Goal: Information Seeking & Learning: Learn about a topic

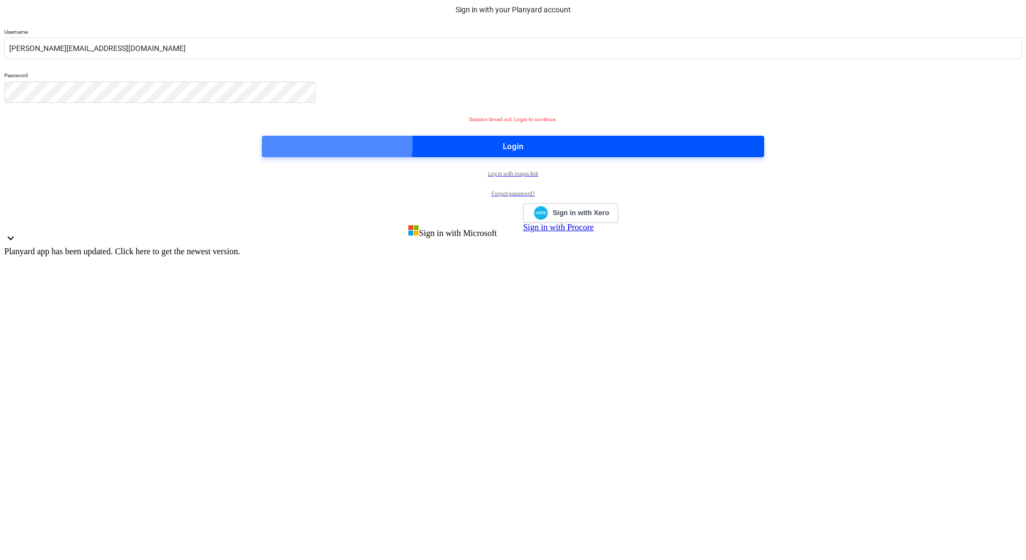
click at [476, 153] on span "Login" at bounding box center [513, 146] width 476 height 14
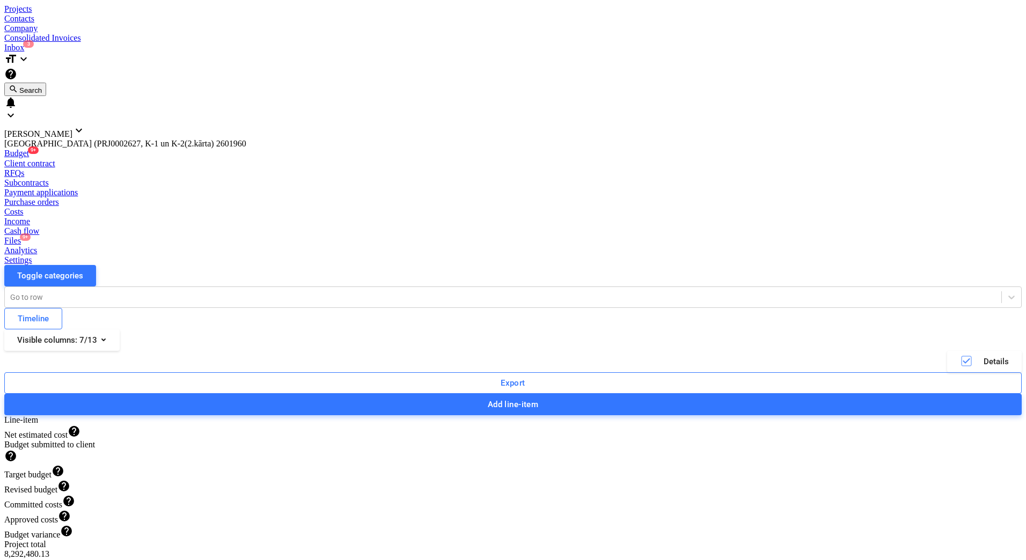
click at [415, 265] on div "Toggle categories Go to row Timeline Visible columns : 7/13 Details Export Add …" at bounding box center [512, 340] width 1017 height 150
click at [549, 19] on div "Projects Contacts Company Consolidated Invoices Inbox 3" at bounding box center [512, 28] width 1017 height 48
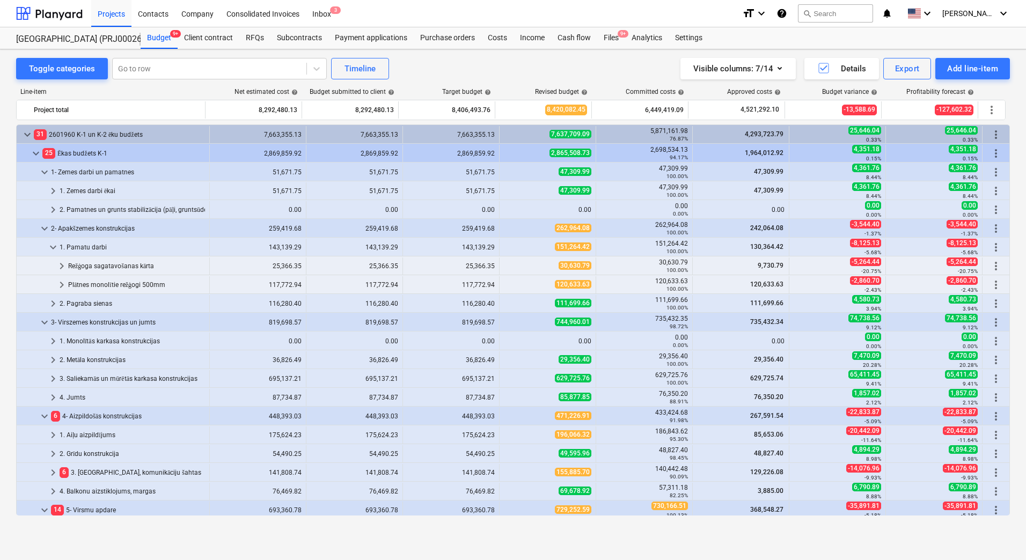
click at [602, 537] on div "Toggle categories Go to row Timeline Visible columns : 7/14 Details Export Add …" at bounding box center [513, 304] width 1026 height 511
click at [6, 271] on div "Toggle categories Go to row Timeline Visible columns : 7/14 Details Export Add …" at bounding box center [513, 293] width 1026 height 488
click at [592, 69] on div "Visible columns : 7/14 Details Export Add line-item" at bounding box center [773, 68] width 473 height 21
click at [6, 360] on div "Toggle categories Go to row Timeline Visible columns : 7/14 Details Export Add …" at bounding box center [513, 293] width 1026 height 488
click at [6, 351] on div "Toggle categories Go to row Timeline Visible columns : 7/14 Details Export Add …" at bounding box center [513, 293] width 1026 height 488
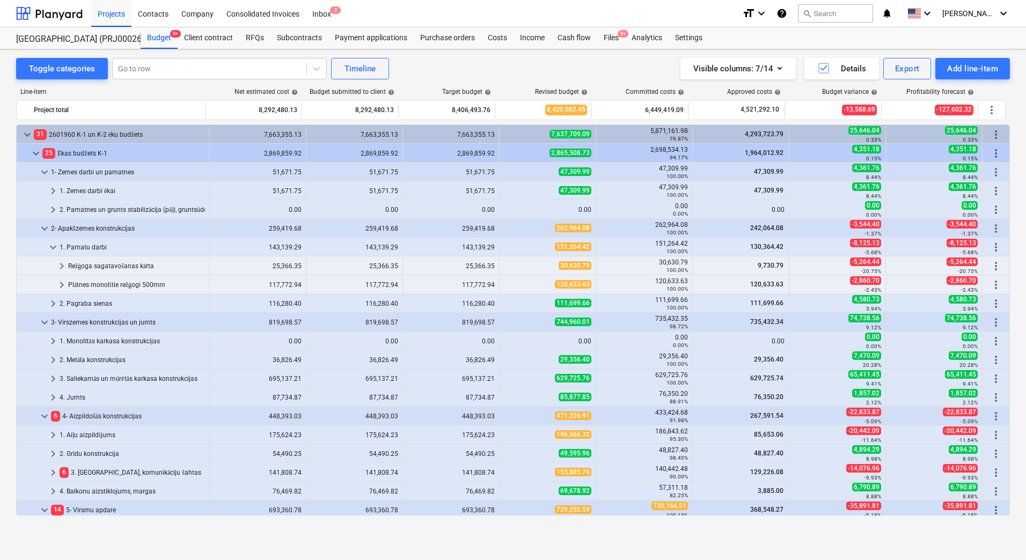
click at [429, 71] on div "Toggle categories Go to row Timeline Visible columns : 7/14 Details Export Add …" at bounding box center [513, 68] width 994 height 21
click at [3, 300] on div "Toggle categories Go to row Timeline Visible columns : 7/14 Details Export Add …" at bounding box center [513, 293] width 1026 height 488
click at [443, 65] on div "Toggle categories Go to row Timeline Visible columns : 7/14 Details Export Add …" at bounding box center [513, 68] width 994 height 21
click at [442, 71] on div "Toggle categories Go to row Timeline Visible columns : 7/14 Details Export Add …" at bounding box center [513, 68] width 994 height 21
click at [439, 67] on div "Toggle categories Go to row Timeline Visible columns : 7/14 Details Export Add …" at bounding box center [513, 68] width 994 height 21
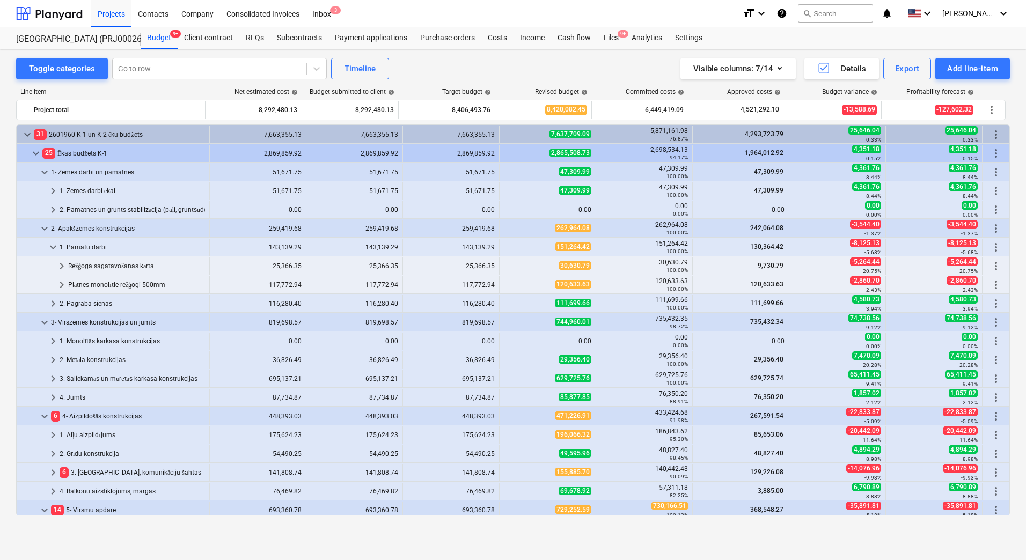
click at [405, 54] on div "Toggle categories Go to row Timeline Visible columns : 7/14 Details Export Add …" at bounding box center [513, 293] width 1026 height 488
click at [13, 399] on div "Toggle categories Go to row Timeline Visible columns : 7/14 Details Export Add …" at bounding box center [513, 293] width 1026 height 488
click at [425, 68] on div "Toggle categories Go to row Timeline Visible columns : 7/14 Details Export Add …" at bounding box center [513, 68] width 994 height 21
click at [8, 337] on div "Toggle categories Go to row Timeline Visible columns : 7/14 Details Export Add …" at bounding box center [513, 293] width 1026 height 488
click at [117, 12] on div "Projects" at bounding box center [111, 12] width 40 height 27
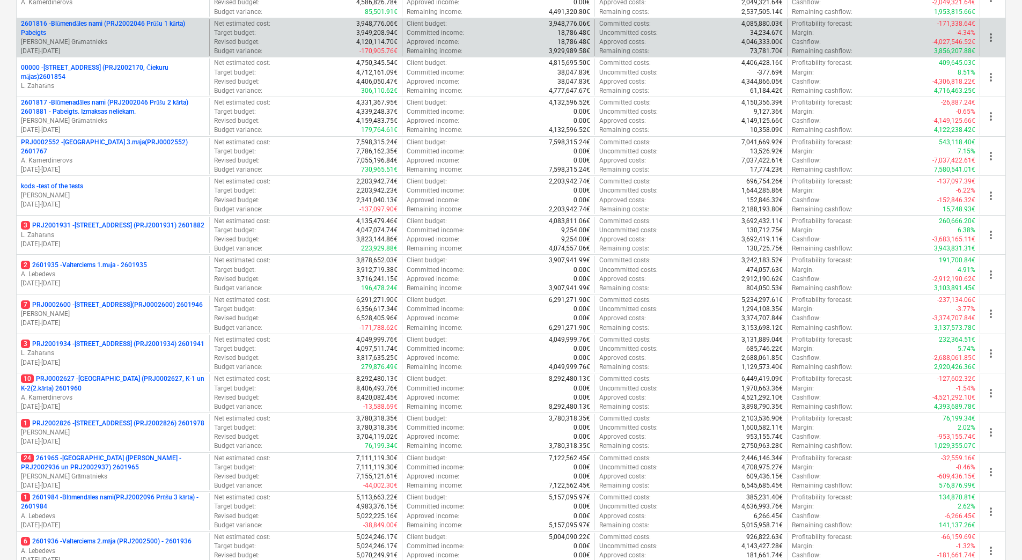
scroll to position [292, 0]
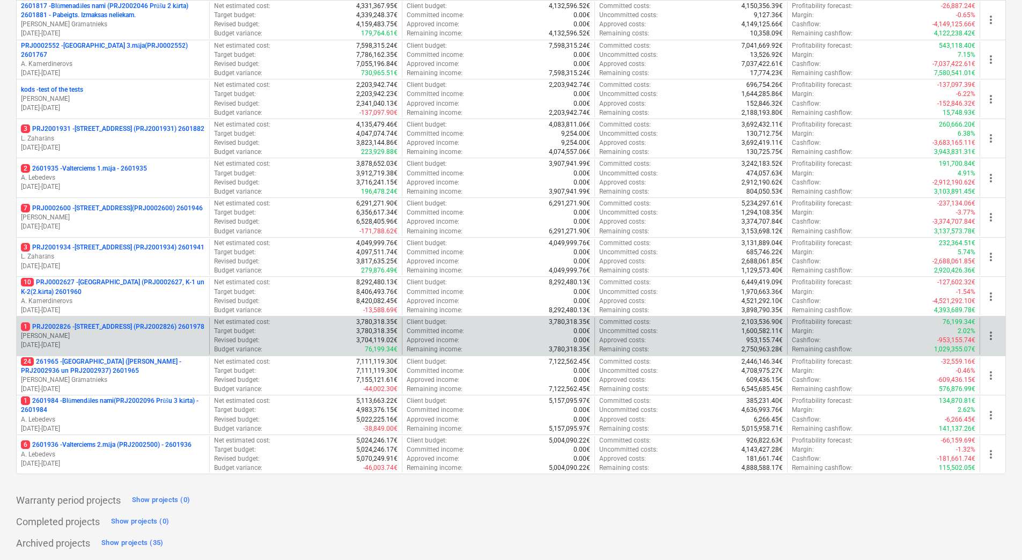
click at [124, 329] on p "1 PRJ2002826 - Stendes iela 8, E2 (PRJ2002826) 2601978" at bounding box center [112, 326] width 183 height 9
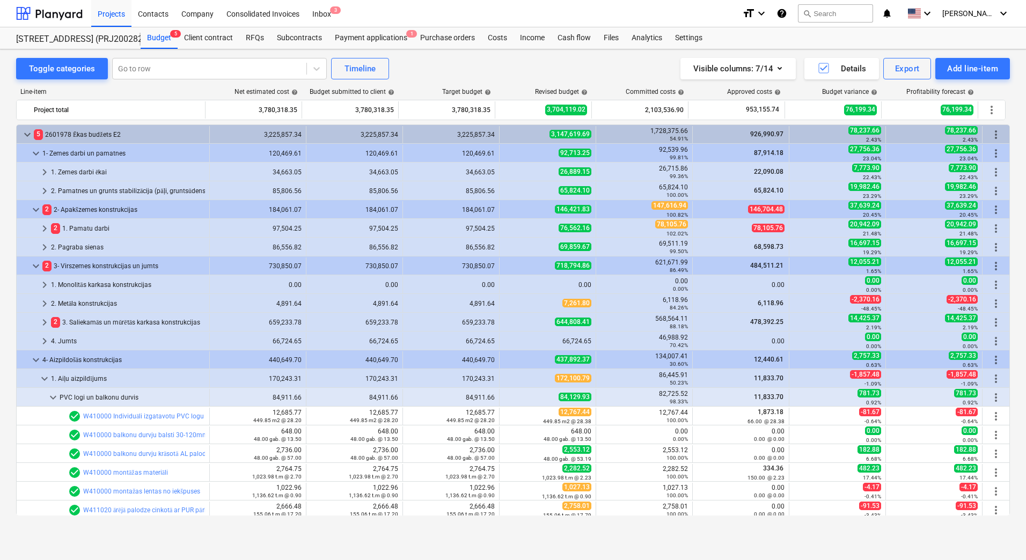
scroll to position [215, 0]
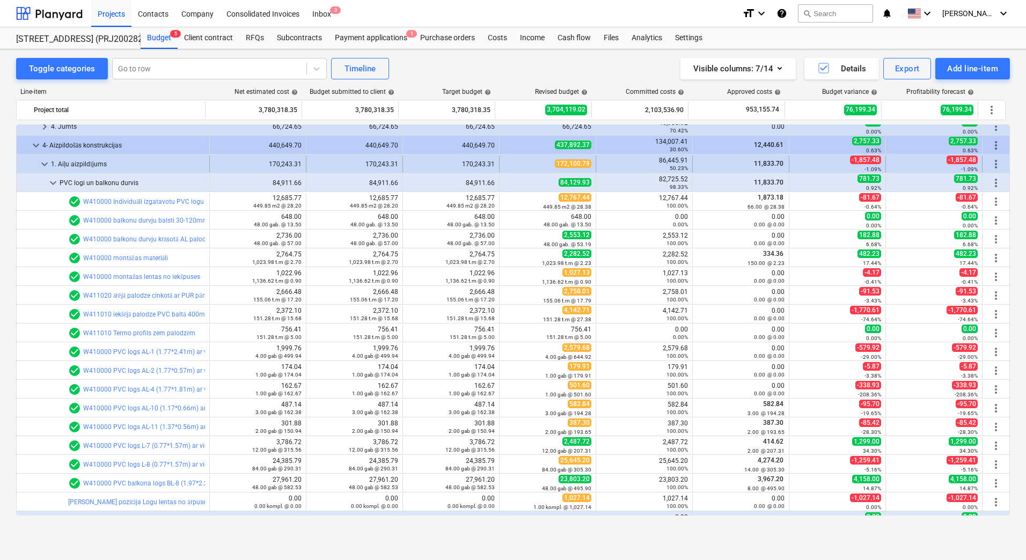
click at [42, 160] on span "keyboard_arrow_down" at bounding box center [44, 164] width 13 height 13
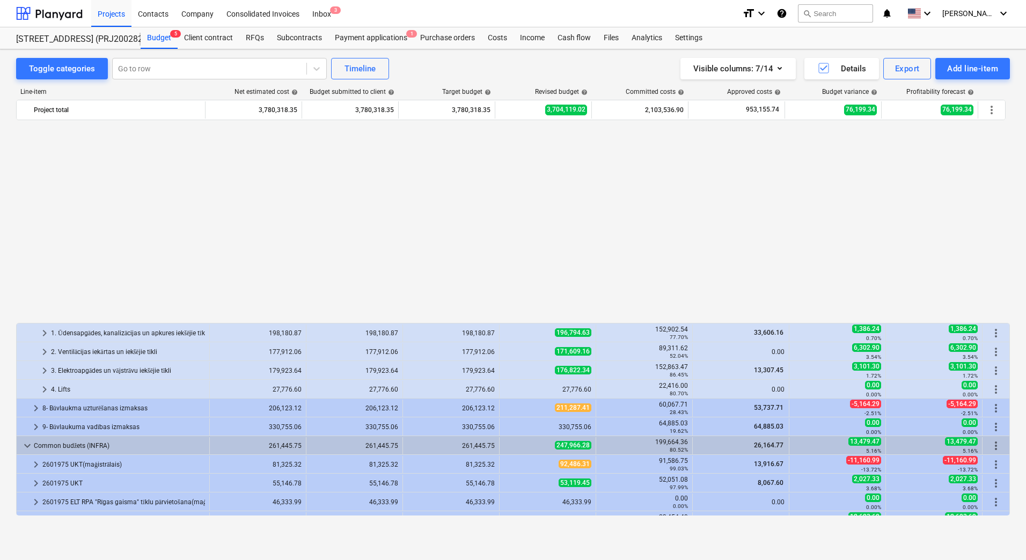
scroll to position [435, 0]
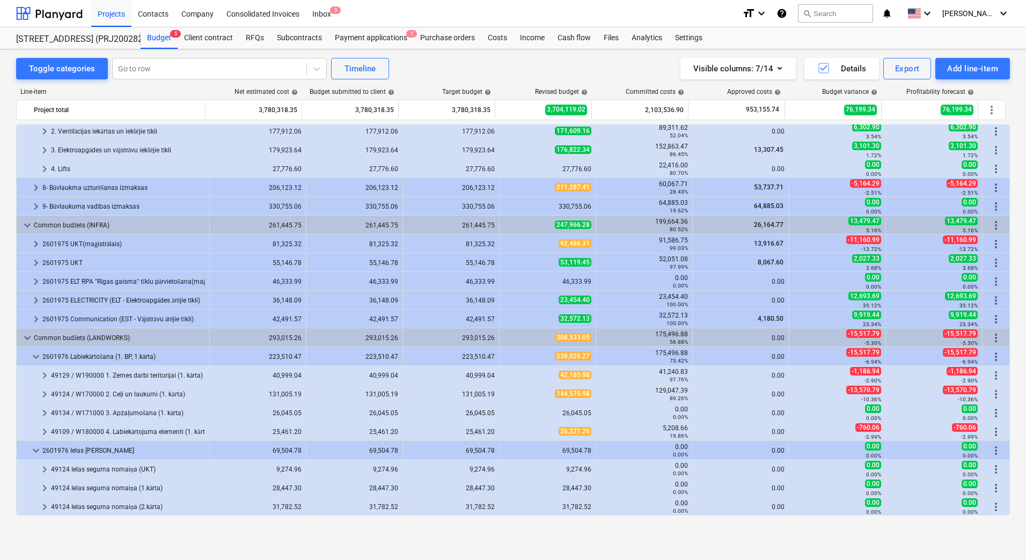
click at [8, 265] on div "Toggle categories Go to row Timeline Visible columns : 7/14 Details Export Add …" at bounding box center [513, 293] width 1026 height 488
drag, startPoint x: 126, startPoint y: 413, endPoint x: 133, endPoint y: 391, distance: 23.2
click at [133, 391] on div "keyboard_arrow_right 2. Pamatnes un grunts stabilizācija (pāļi, gruntsūdens paz…" at bounding box center [513, 102] width 994 height 826
click at [134, 391] on div "49124 / W170000 2. Ceļi un laukumi (1. kārta)" at bounding box center [128, 394] width 154 height 17
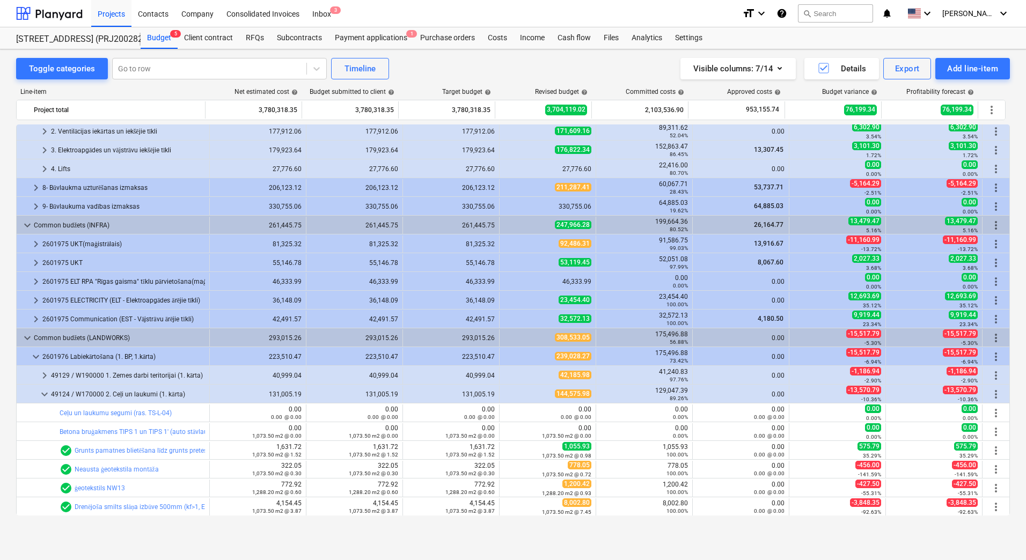
scroll to position [542, 0]
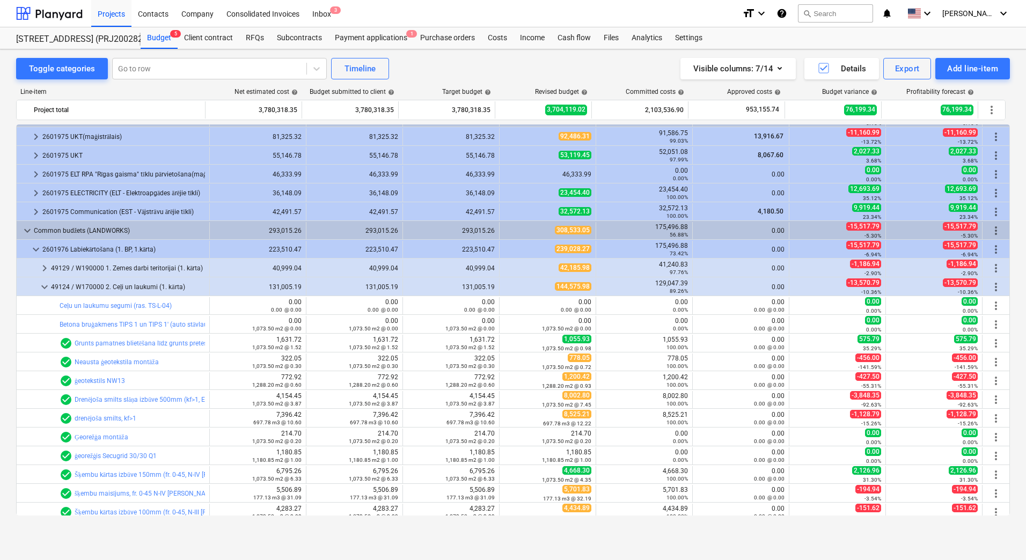
click at [5, 377] on div "Toggle categories Go to row Timeline Visible columns : 7/14 Details Export Add …" at bounding box center [513, 293] width 1026 height 488
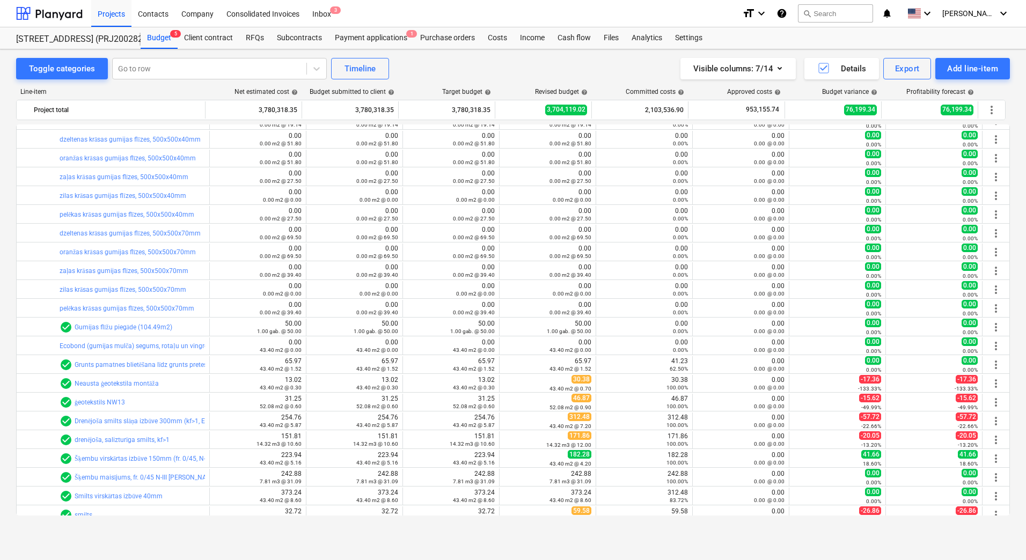
scroll to position [2152, 0]
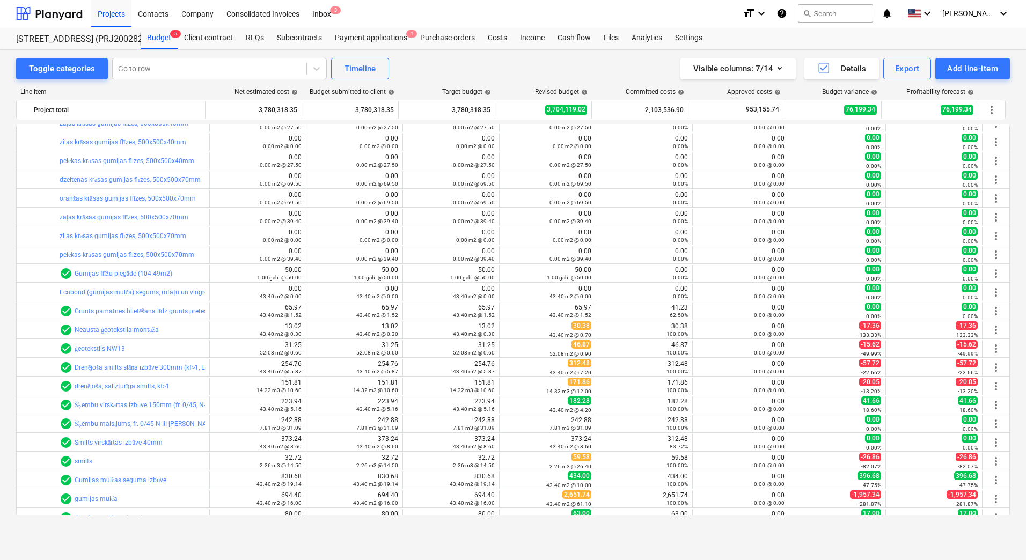
click at [9, 303] on div "Toggle categories Go to row Timeline Visible columns : 7/14 Details Export Add …" at bounding box center [513, 293] width 1026 height 488
click at [510, 62] on div "Toggle categories Go to row Timeline Visible columns : 7/14 Details Export Add …" at bounding box center [513, 68] width 994 height 21
click at [438, 65] on div "Toggle categories Go to row Timeline Visible columns : 7/14 Details Export Add …" at bounding box center [513, 68] width 994 height 21
click at [226, 89] on div "Net estimated cost help" at bounding box center [254, 92] width 97 height 8
drag, startPoint x: 408, startPoint y: 71, endPoint x: 414, endPoint y: 92, distance: 21.1
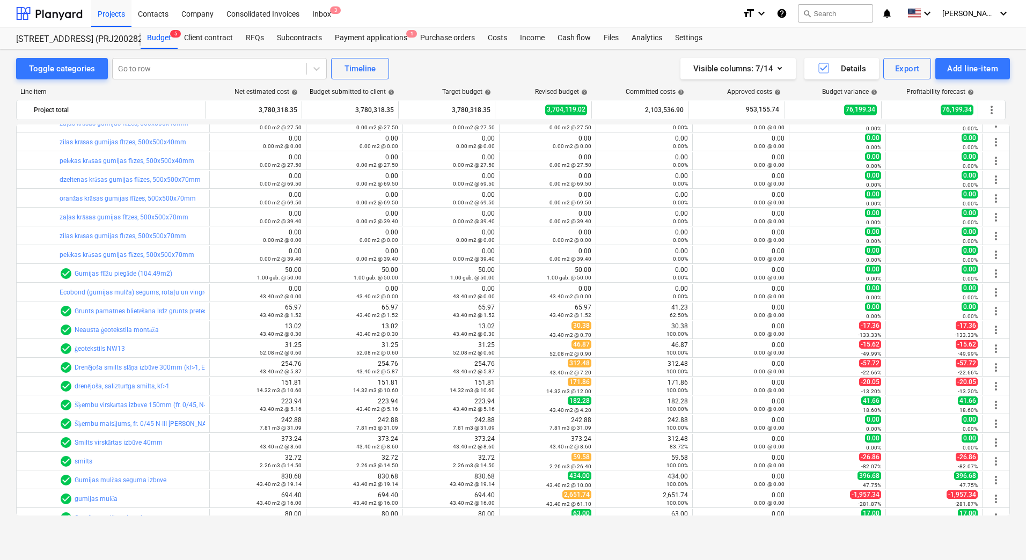
click at [408, 71] on div "Toggle categories Go to row Timeline Visible columns : 7/14 Details Export Add …" at bounding box center [513, 68] width 994 height 21
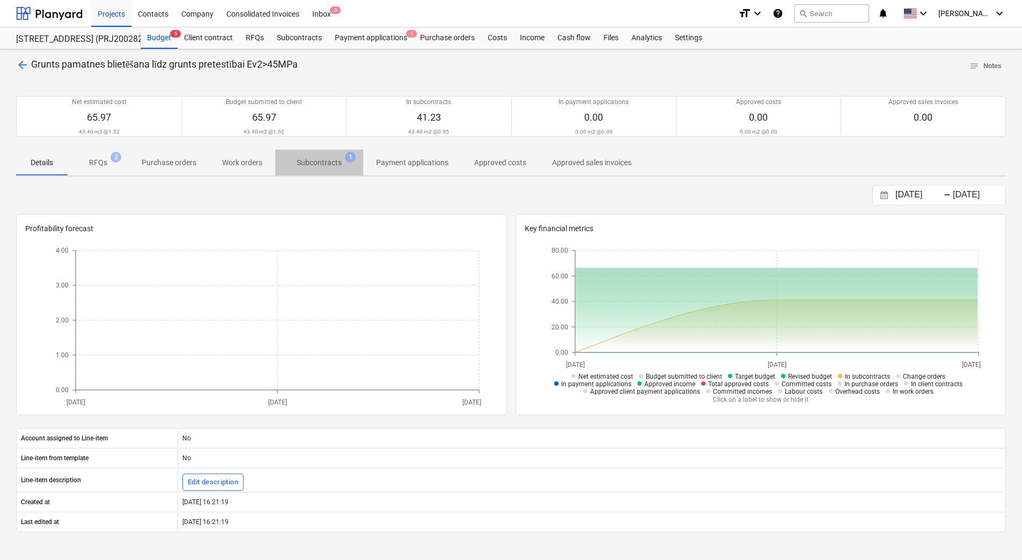
click at [317, 165] on p "Subcontracts" at bounding box center [319, 162] width 45 height 11
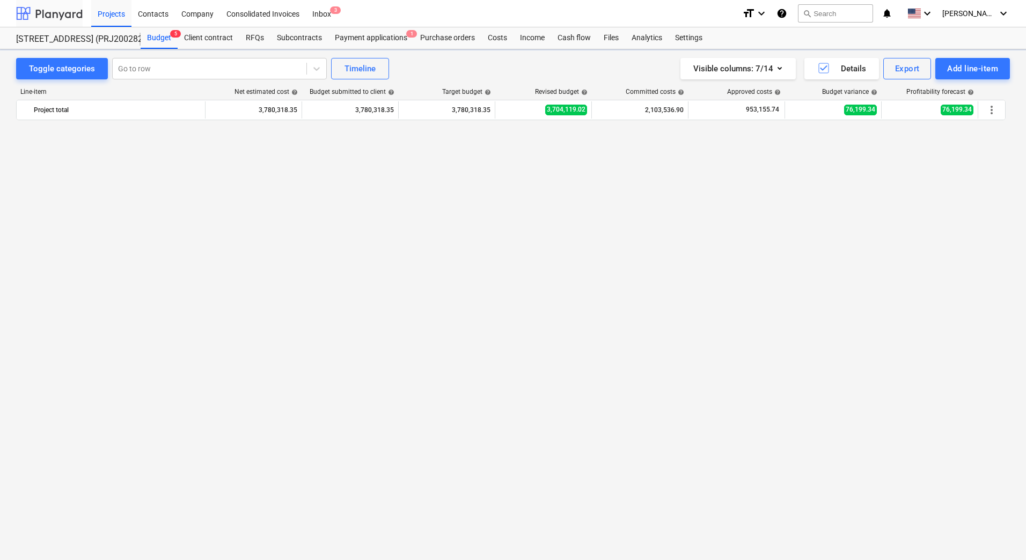
scroll to position [2152, 0]
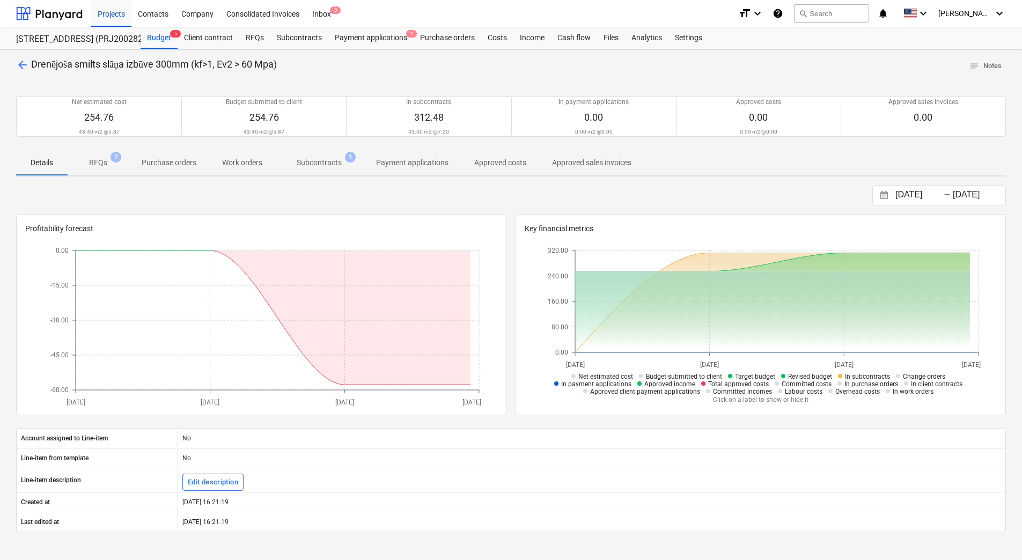
click at [333, 167] on p "Subcontracts" at bounding box center [319, 162] width 45 height 11
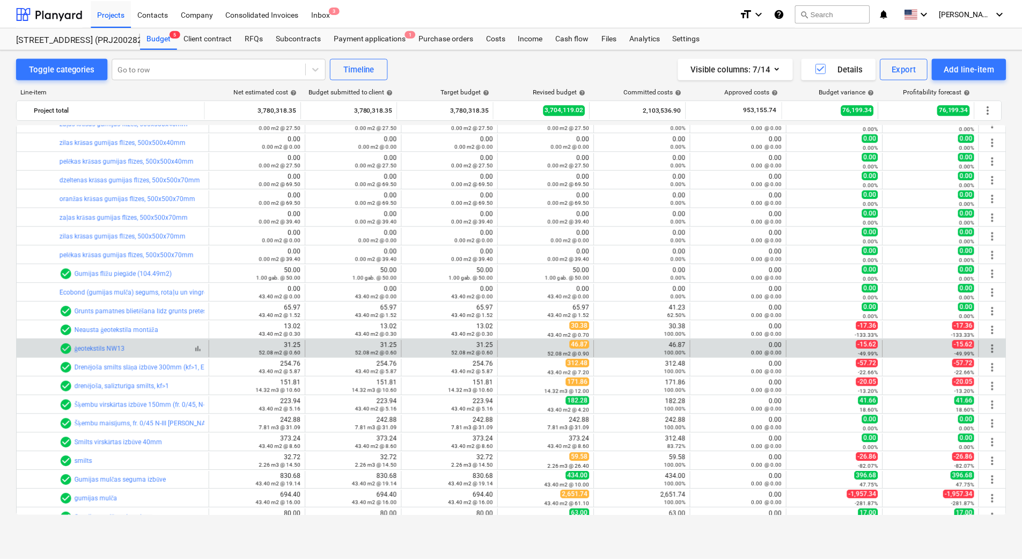
scroll to position [2098, 0]
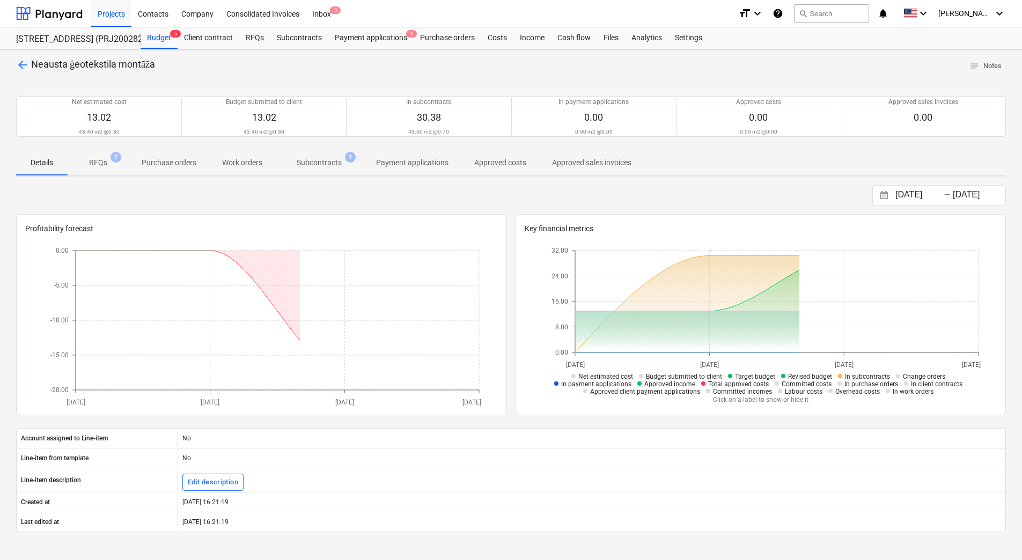
click at [311, 160] on p "Subcontracts" at bounding box center [319, 162] width 45 height 11
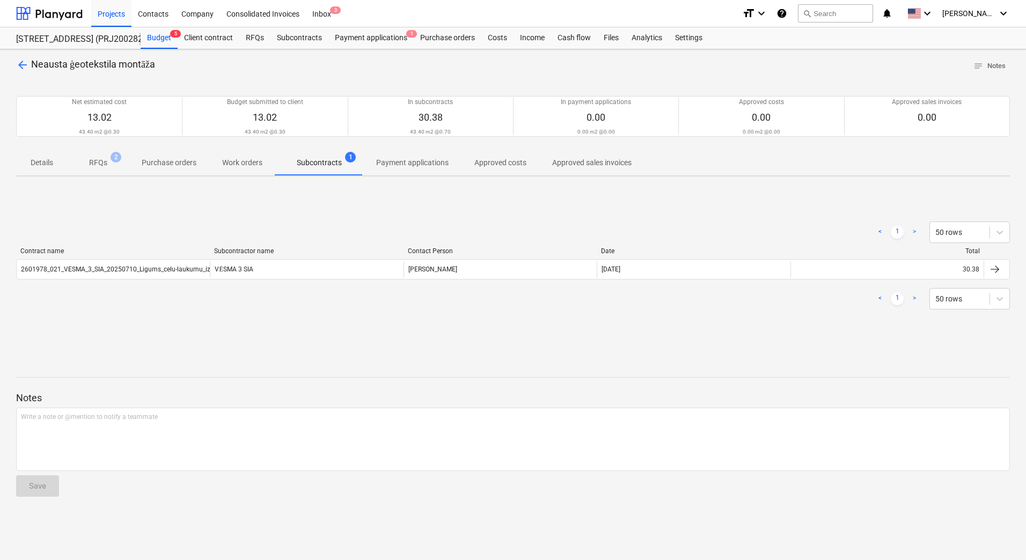
click at [359, 275] on div "VĒSMA 3 SIA" at bounding box center [306, 269] width 193 height 17
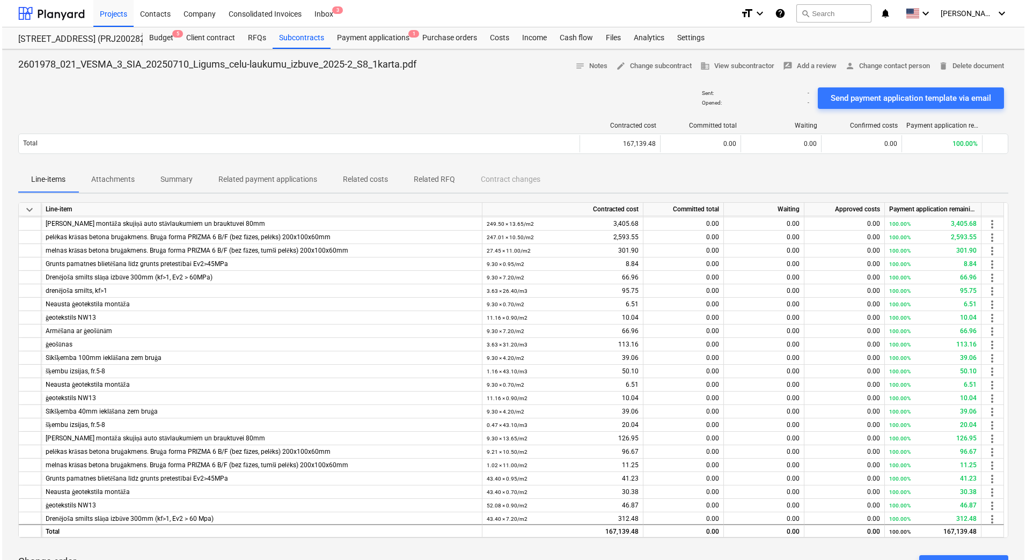
scroll to position [537, 0]
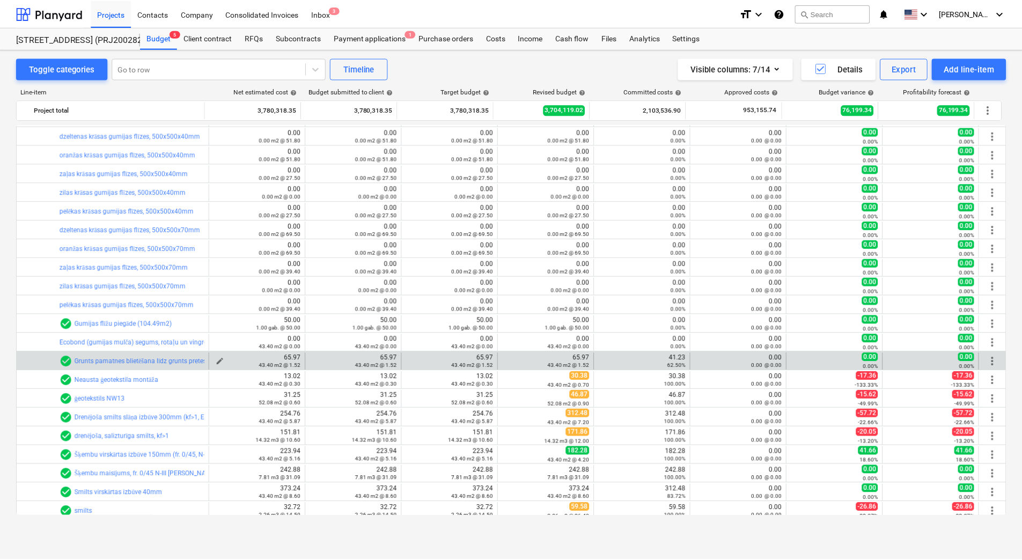
scroll to position [2152, 0]
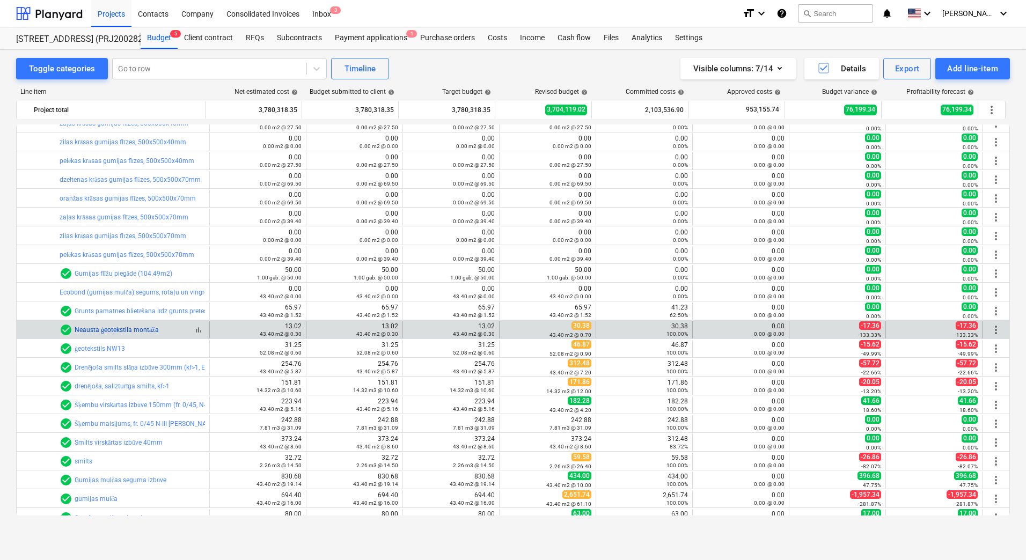
click at [144, 330] on link "Neausta ģeotekstila montāža" at bounding box center [117, 330] width 84 height 8
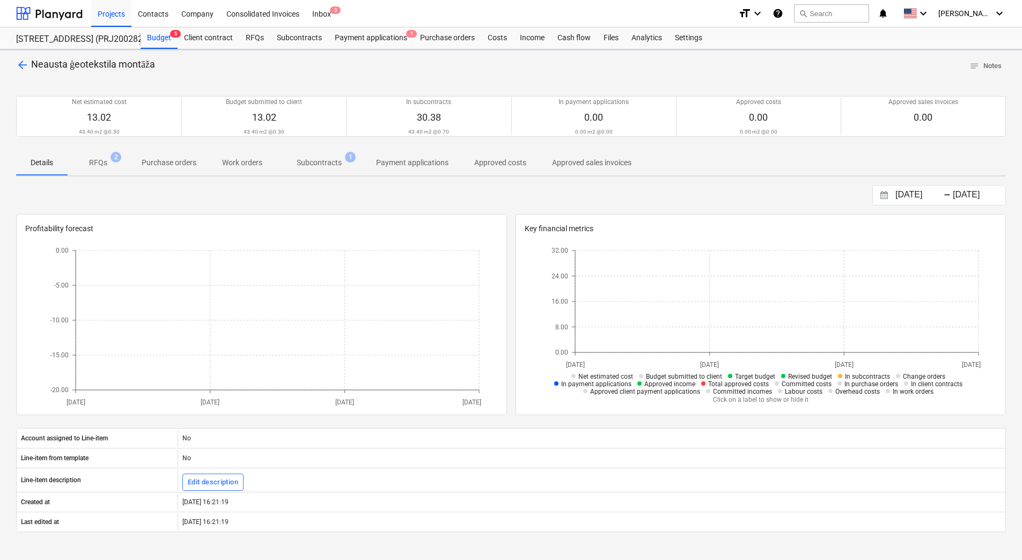
click at [326, 161] on p "Subcontracts" at bounding box center [319, 162] width 45 height 11
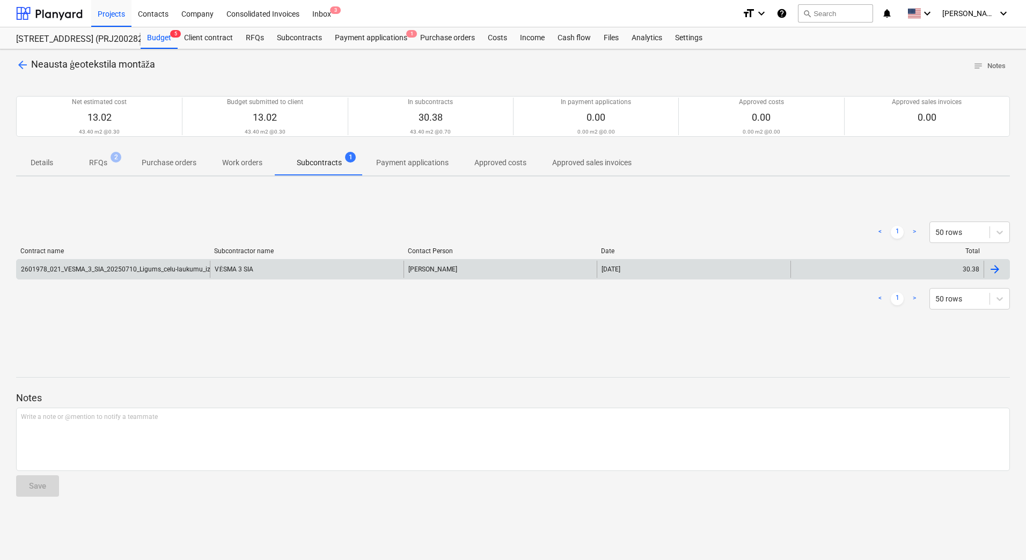
click at [151, 267] on div "2601978_021_VESMA_3_SIA_20250710_Ligums_celu-laukumu_izbuve_2025-2_S8_1karta.pdf" at bounding box center [155, 270] width 269 height 8
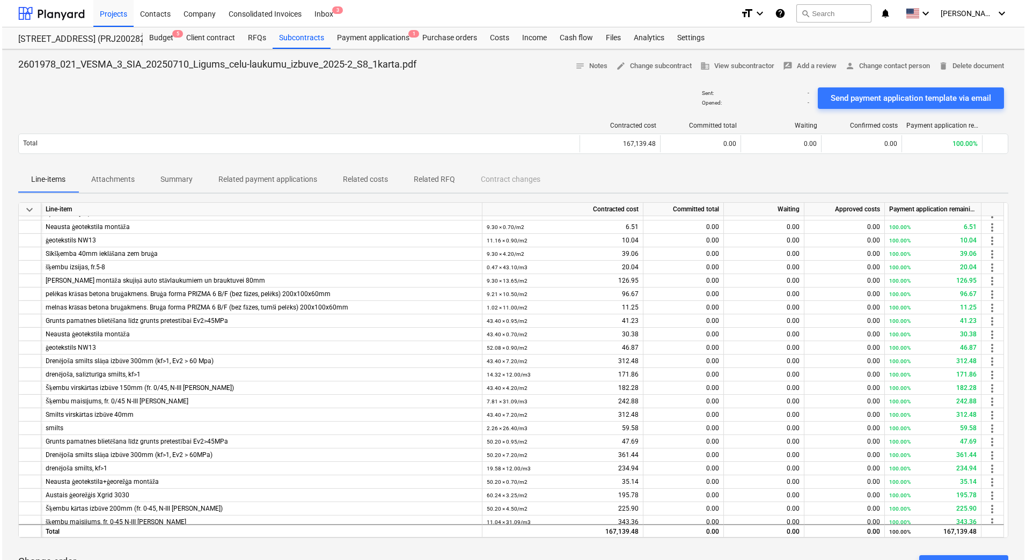
scroll to position [697, 0]
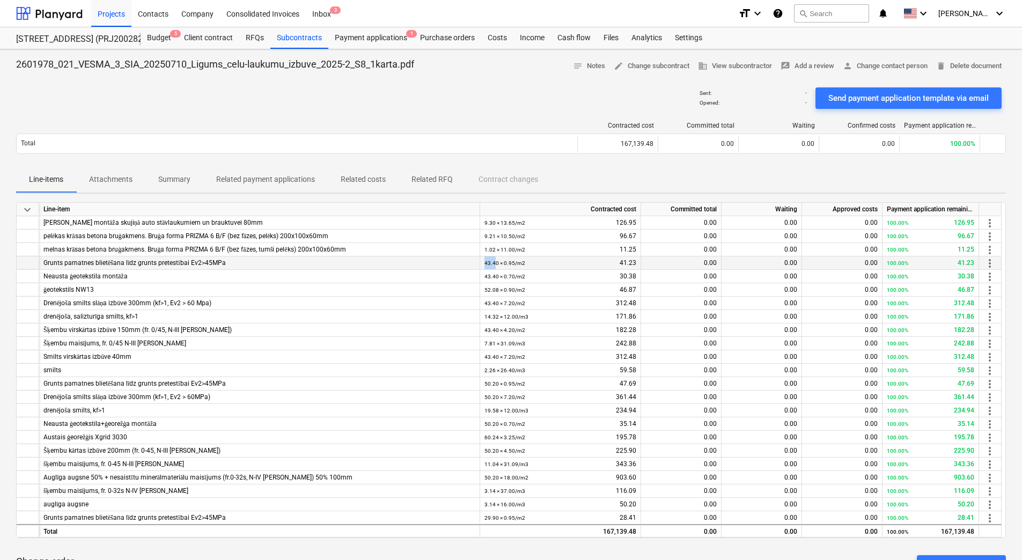
drag, startPoint x: 486, startPoint y: 264, endPoint x: 496, endPoint y: 263, distance: 10.8
click at [496, 263] on small "43.40 × 0.95 / m2" at bounding box center [504, 263] width 41 height 6
click at [518, 356] on small "43.40 × 7.20 / m2" at bounding box center [504, 357] width 41 height 6
click at [527, 372] on div "2.26 × 26.40 / m3 59.58" at bounding box center [560, 370] width 152 height 13
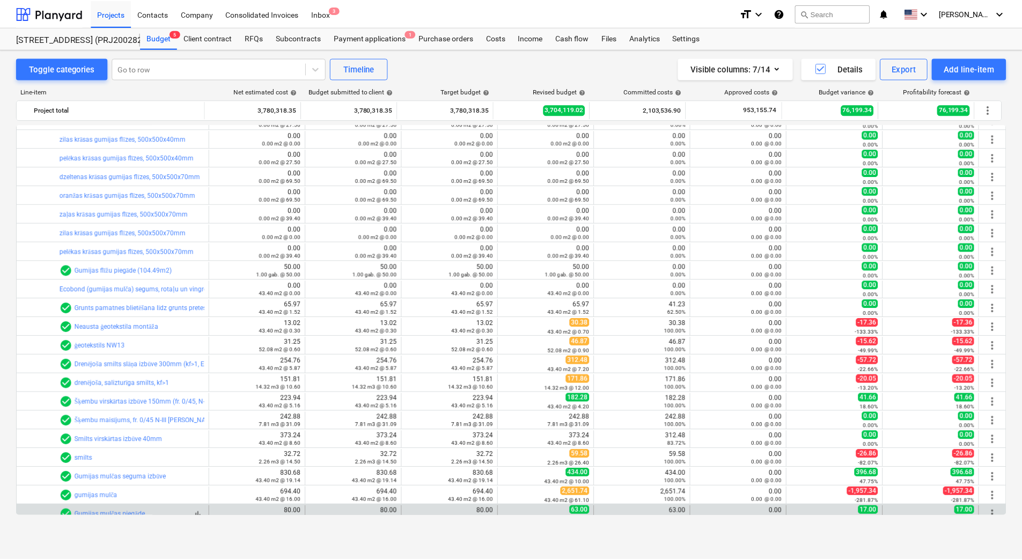
scroll to position [2316, 0]
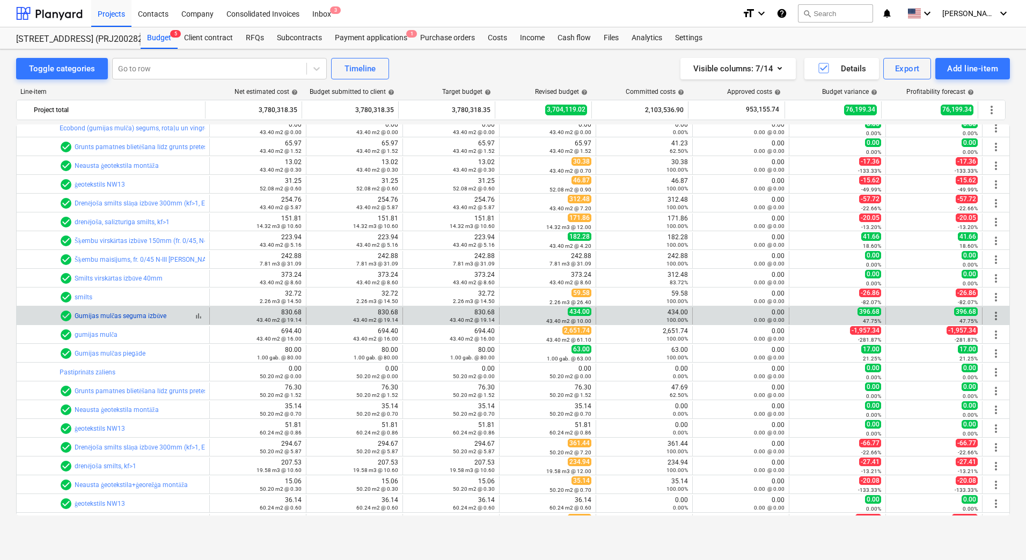
click at [119, 317] on link "Gumijas mulčas seguma izbūve" at bounding box center [121, 316] width 92 height 8
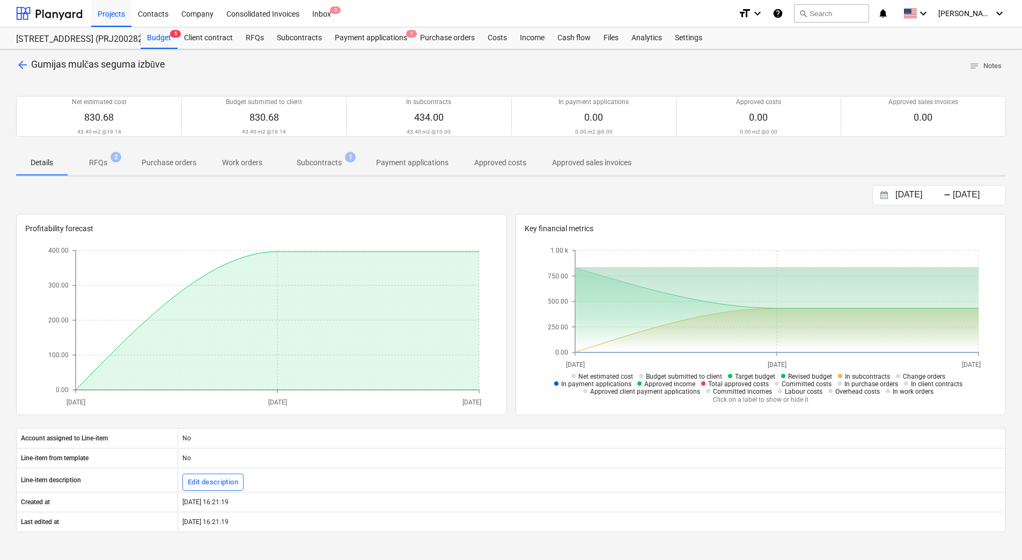
click at [339, 169] on span "Subcontracts 1" at bounding box center [319, 162] width 88 height 19
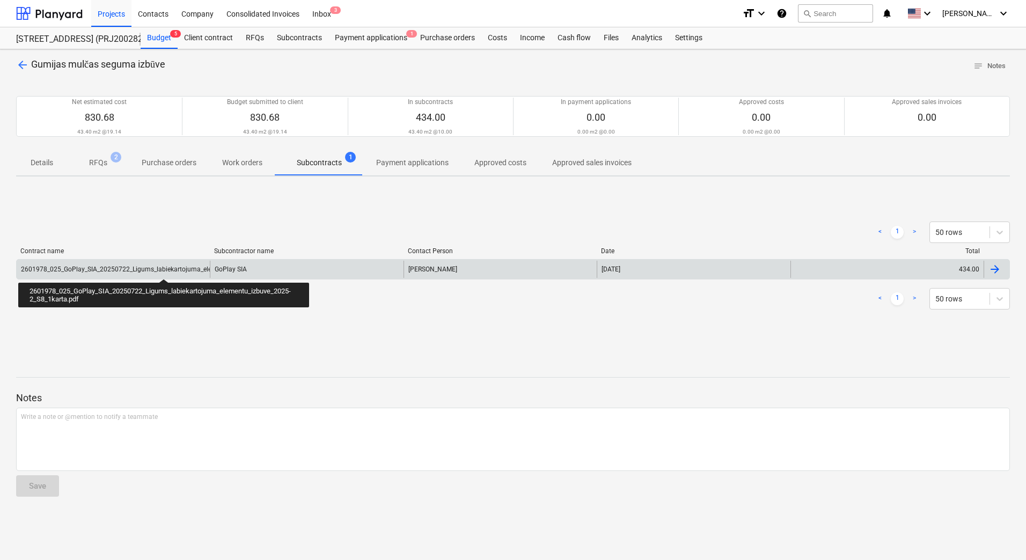
click at [164, 269] on div "2601978_025_GoPlay_SIA_20250722_Ligums_labiekartojuma_elementu_izbuve_2025-2_S8…" at bounding box center [169, 270] width 297 height 8
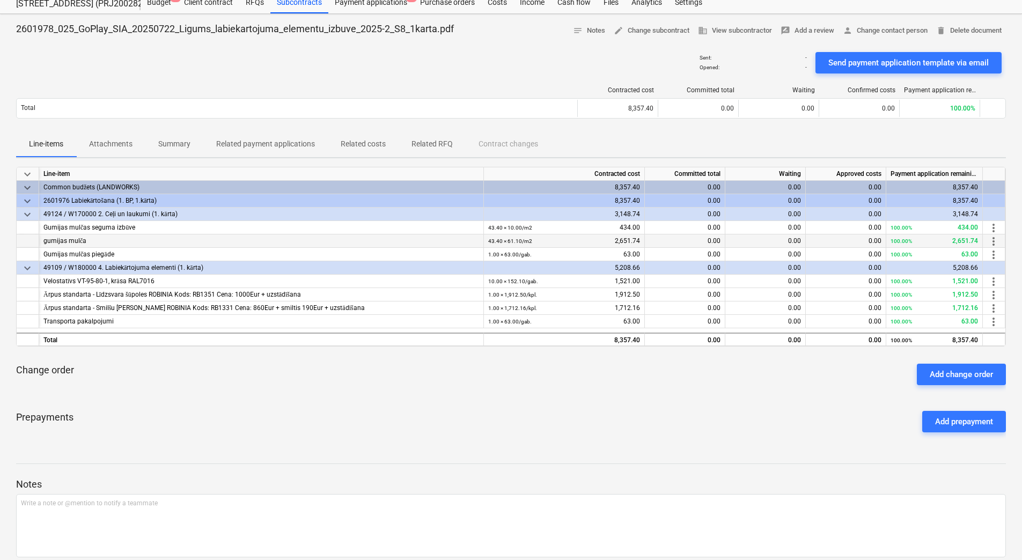
scroll to position [54, 0]
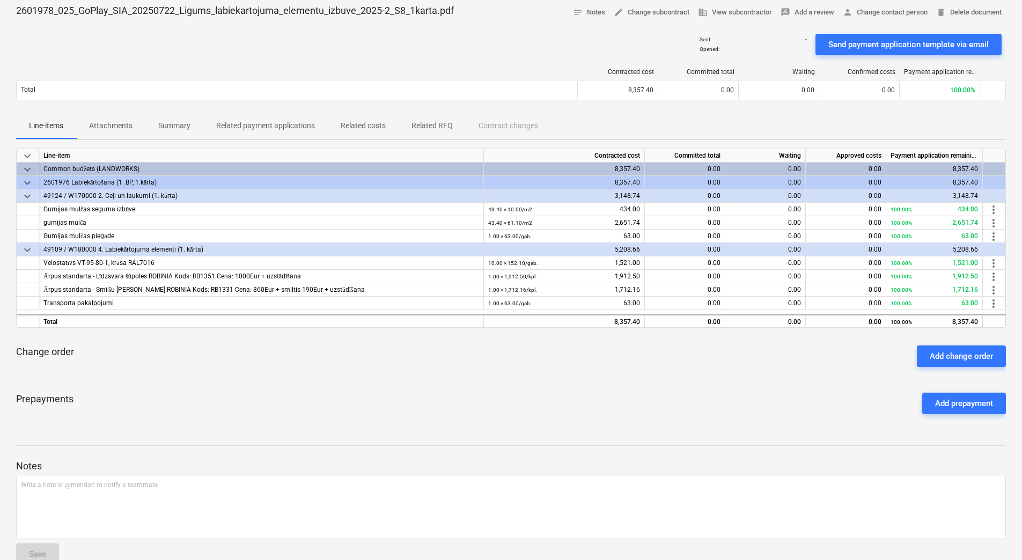
click at [511, 65] on div "Contracted cost Committed total Waiting Confirmed costs Payment application rem…" at bounding box center [511, 87] width 990 height 54
click at [219, 436] on div at bounding box center [511, 435] width 990 height 9
